Goal: Task Accomplishment & Management: Complete application form

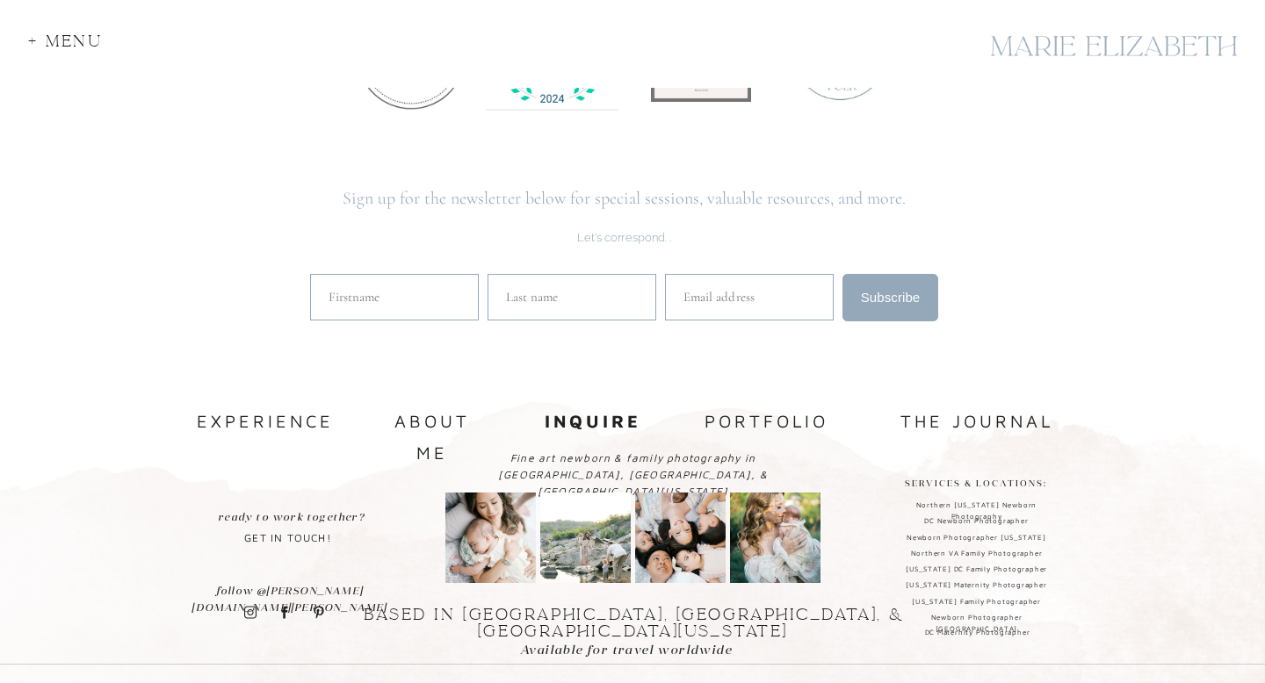
scroll to position [4277, 0]
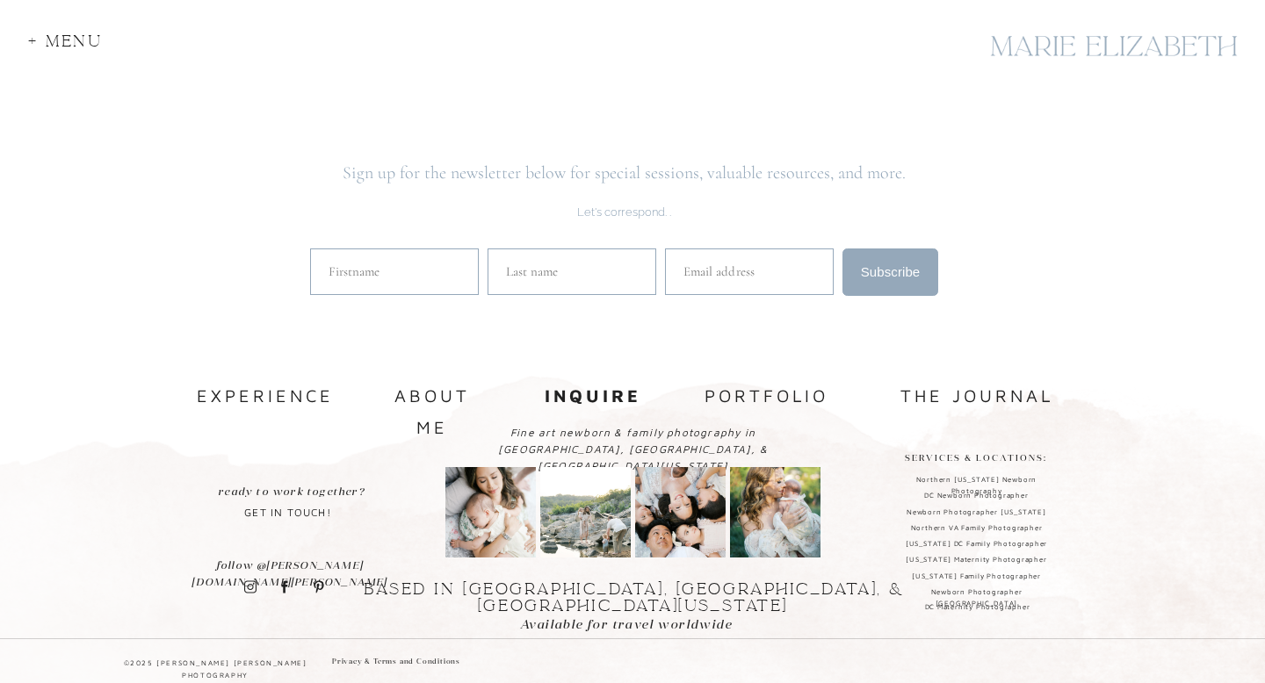
click at [312, 395] on nav "experience" at bounding box center [263, 396] width 132 height 32
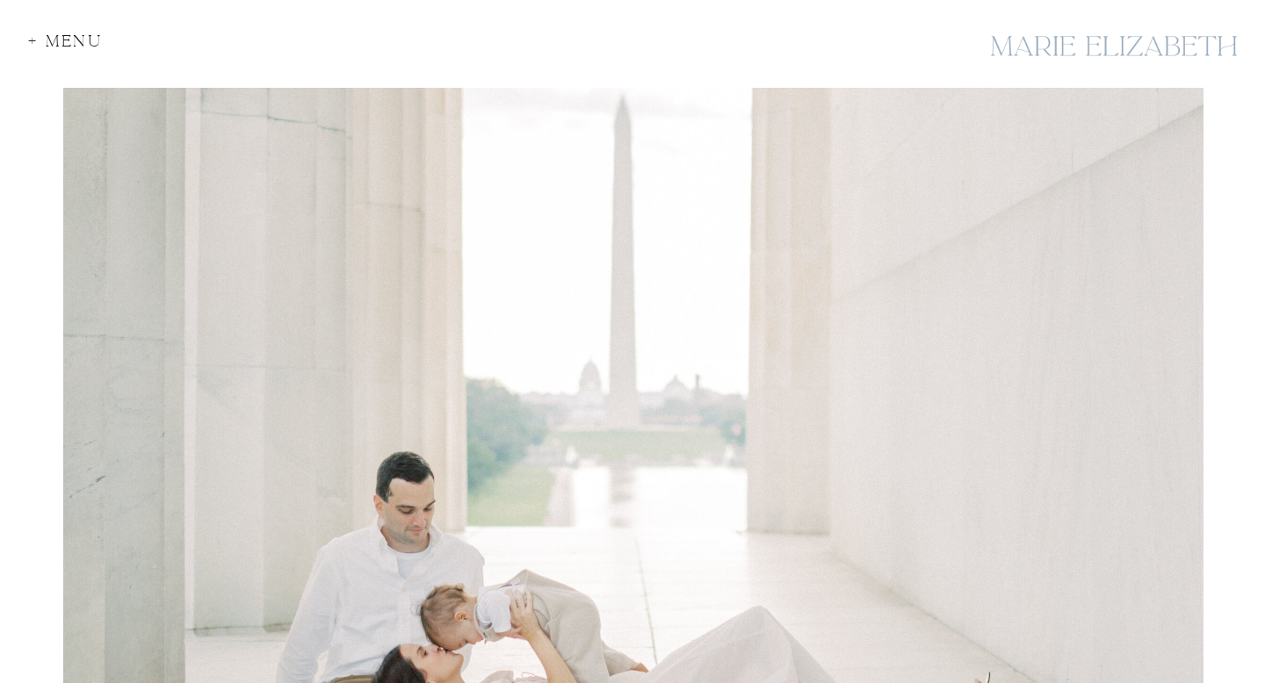
click at [86, 38] on div "+ Menu" at bounding box center [70, 45] width 85 height 24
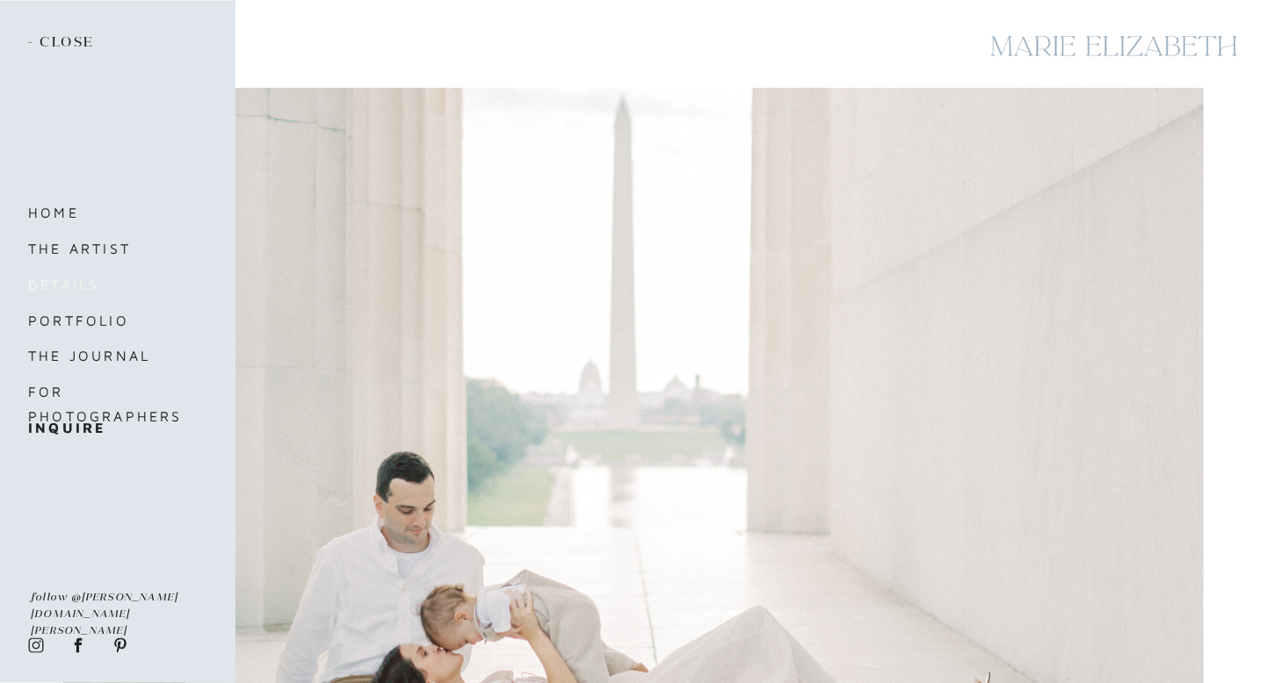
click at [65, 278] on nav "details" at bounding box center [102, 284] width 148 height 25
